Goal: Information Seeking & Learning: Learn about a topic

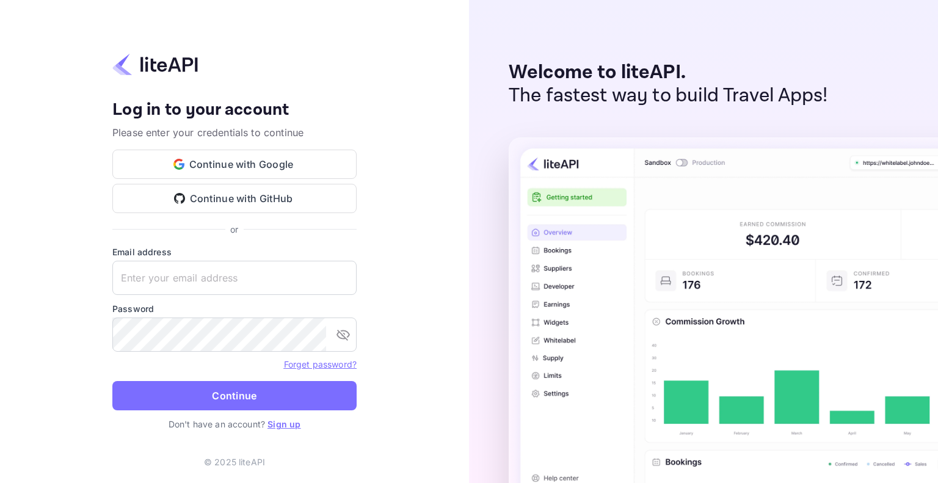
type input "[PERSON_NAME][EMAIL_ADDRESS][DOMAIN_NAME]"
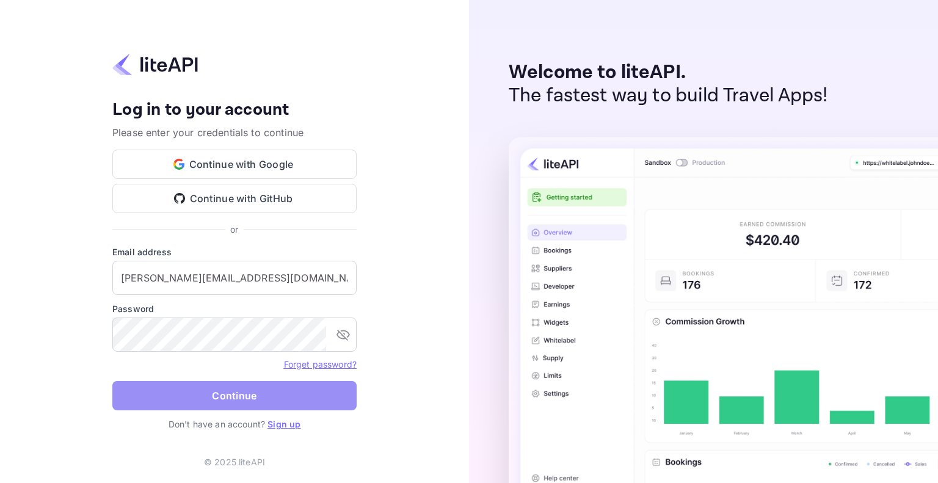
click at [169, 404] on button "Continue" at bounding box center [234, 395] width 244 height 29
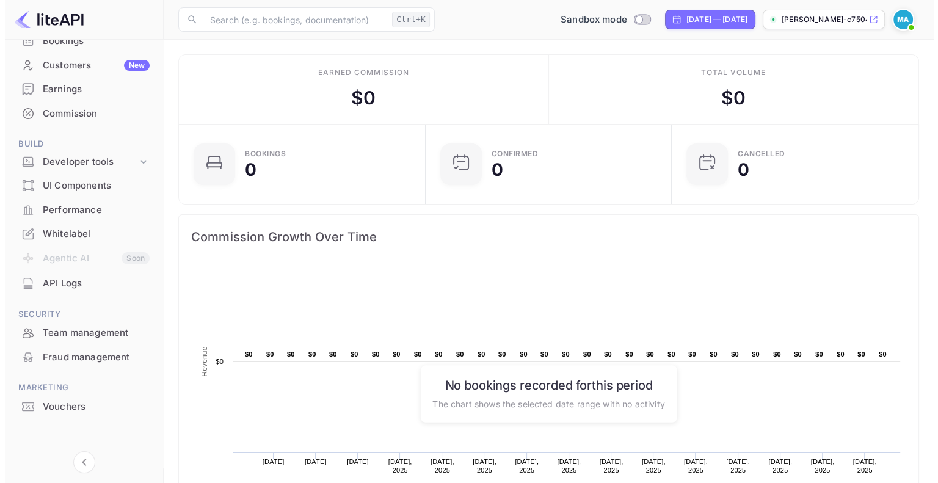
scroll to position [105, 0]
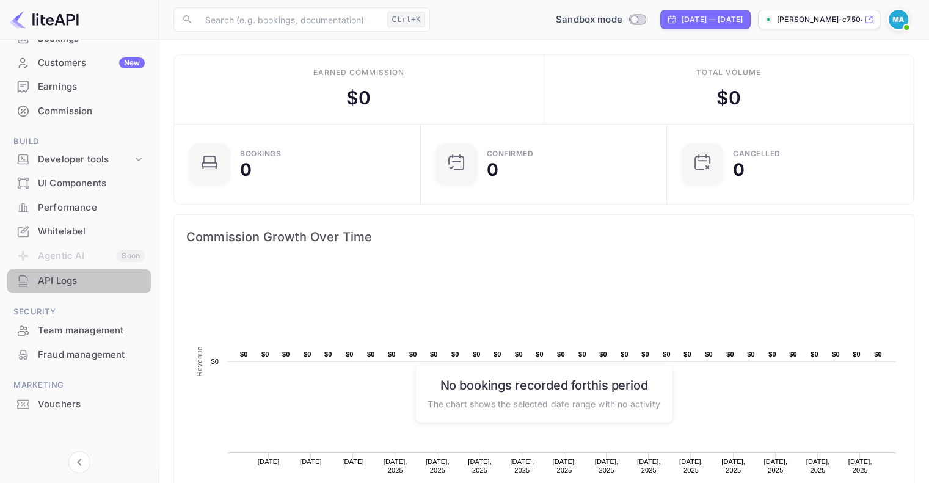
click at [78, 277] on div "API Logs" at bounding box center [91, 281] width 107 height 14
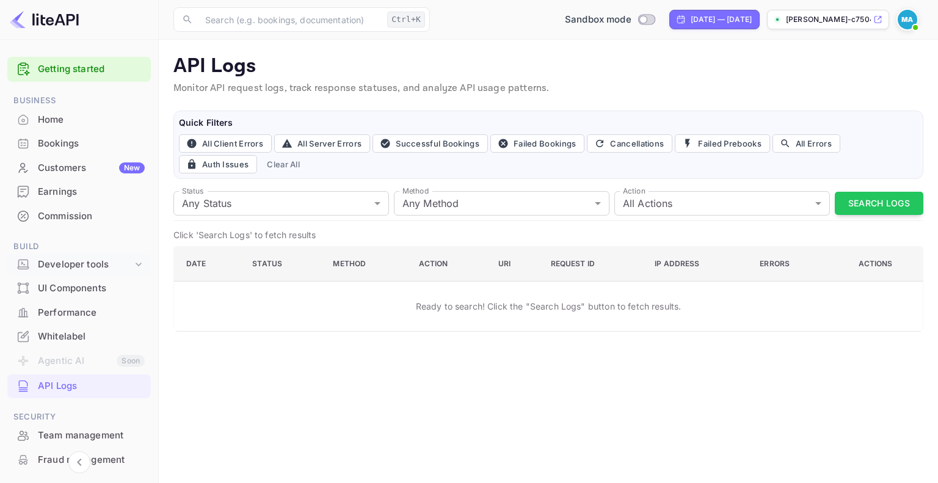
click at [137, 260] on icon at bounding box center [139, 264] width 12 height 12
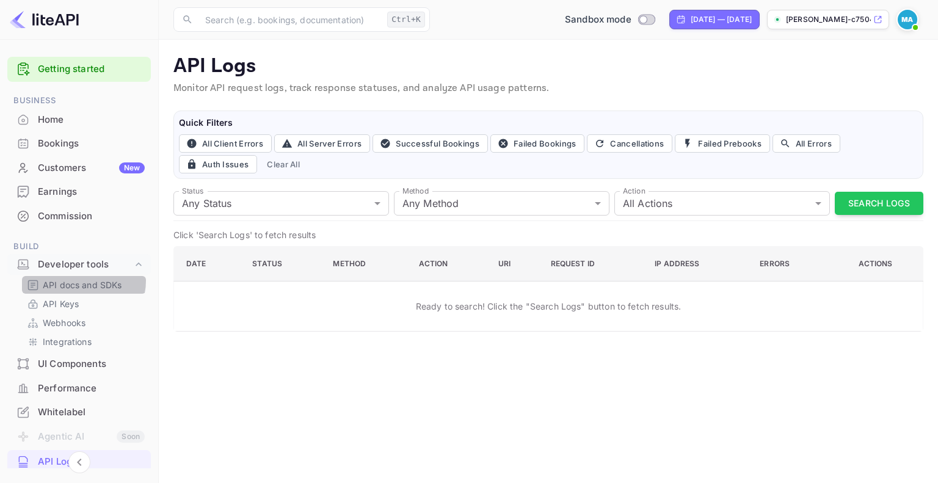
click at [83, 281] on p "API docs and SDKs" at bounding box center [82, 285] width 79 height 13
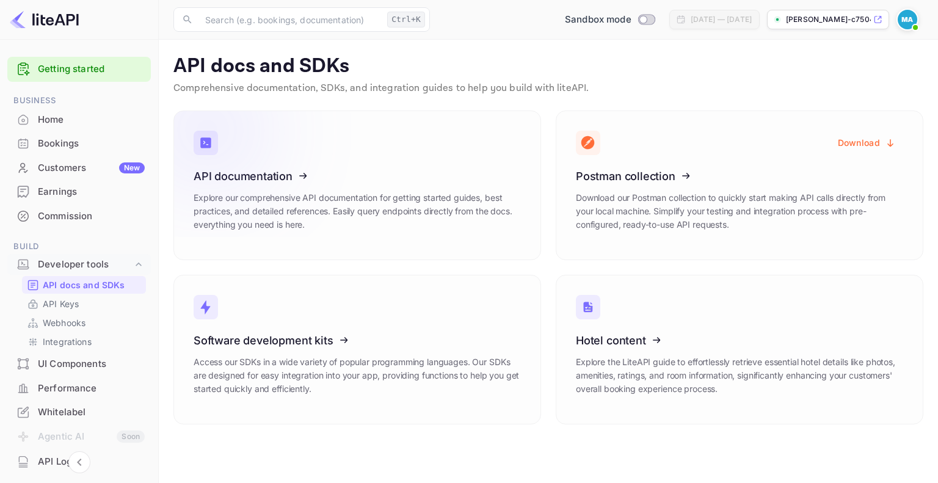
click at [393, 183] on div "API documentation Explore our comprehensive API documentation for getting start…" at bounding box center [357, 205] width 327 height 70
